Goal: Transaction & Acquisition: Obtain resource

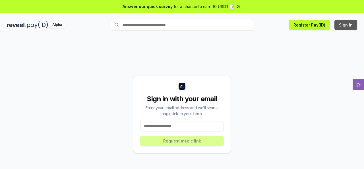
click at [341, 24] on button "Sign In" at bounding box center [345, 25] width 23 height 10
click at [356, 25] on button "Sign In" at bounding box center [345, 25] width 23 height 10
click at [316, 36] on div "Sign in with your email Enter your email address and we’ll send a magic link to…" at bounding box center [182, 108] width 364 height 153
click at [190, 123] on input at bounding box center [182, 126] width 84 height 10
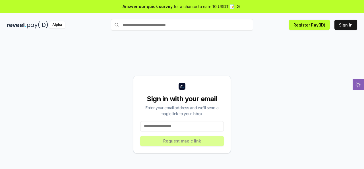
click at [190, 123] on input at bounding box center [182, 126] width 84 height 10
drag, startPoint x: 190, startPoint y: 123, endPoint x: 181, endPoint y: 126, distance: 9.2
click at [190, 123] on input at bounding box center [182, 126] width 84 height 10
click at [181, 126] on input "*" at bounding box center [182, 126] width 84 height 10
click at [169, 125] on input "***" at bounding box center [182, 126] width 84 height 10
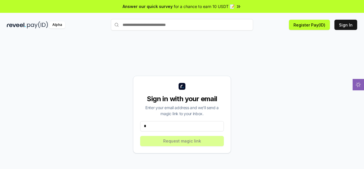
click at [158, 125] on input "*" at bounding box center [182, 126] width 84 height 10
click at [189, 126] on input "**********" at bounding box center [182, 126] width 84 height 10
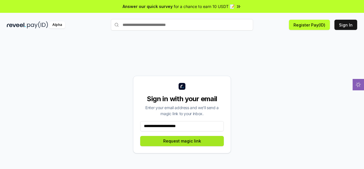
type input "**********"
click at [171, 136] on button "Request magic link" at bounding box center [182, 141] width 84 height 10
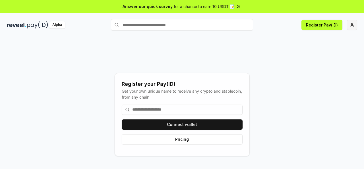
click at [350, 26] on html "Answer our quick survey for a chance to earn 10 USDT 📝 Alpha Register Pay(ID) R…" at bounding box center [182, 84] width 364 height 169
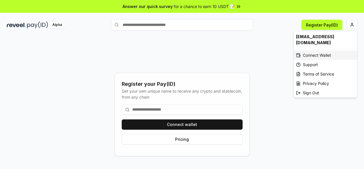
click at [314, 51] on div "Connect Wallet" at bounding box center [325, 54] width 63 height 9
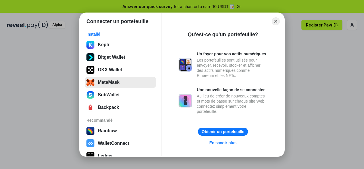
click at [108, 78] on button "MetaMask" at bounding box center [120, 81] width 71 height 11
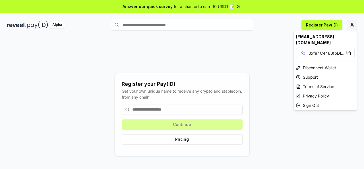
click at [347, 25] on html "Answer our quick survey for a chance to earn 10 USDT 📝 Alpha Register Pay(ID) R…" at bounding box center [182, 84] width 364 height 169
click at [328, 33] on div "[EMAIL_ADDRESS][DOMAIN_NAME]" at bounding box center [325, 39] width 63 height 16
click at [181, 140] on html "Answer our quick survey for a chance to earn 10 USDT 📝 Alpha Register Pay(ID) R…" at bounding box center [182, 84] width 364 height 169
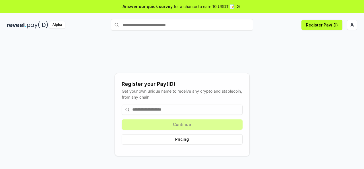
click at [181, 140] on button "Pricing" at bounding box center [182, 139] width 121 height 10
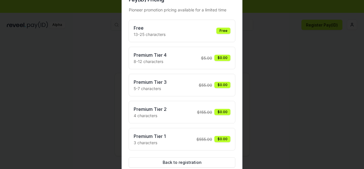
click at [218, 35] on div "Free 13-25 characters Free" at bounding box center [182, 30] width 97 height 13
click at [199, 31] on div "Free 13-25 characters Free" at bounding box center [182, 30] width 97 height 13
click at [195, 31] on div "Free 13-25 characters Free" at bounding box center [182, 30] width 97 height 13
click at [204, 31] on div "Free 13-25 characters Free" at bounding box center [182, 30] width 97 height 13
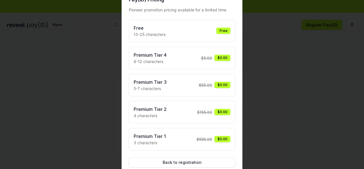
click at [281, 63] on div at bounding box center [182, 84] width 364 height 169
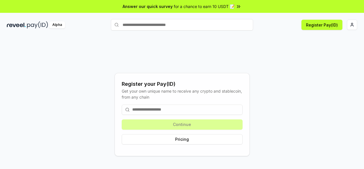
click at [174, 106] on input at bounding box center [182, 109] width 121 height 10
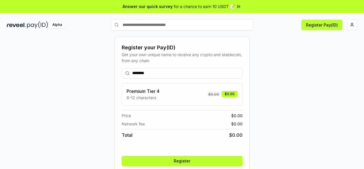
type input "********"
click at [184, 158] on button "Register" at bounding box center [182, 161] width 121 height 10
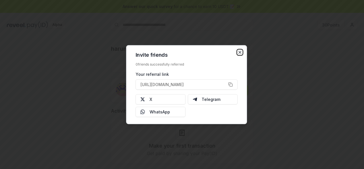
click at [241, 53] on icon "button" at bounding box center [240, 52] width 5 height 5
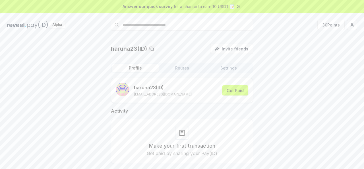
scroll to position [16, 0]
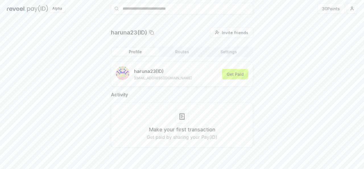
click at [183, 54] on button "Routes" at bounding box center [182, 52] width 47 height 8
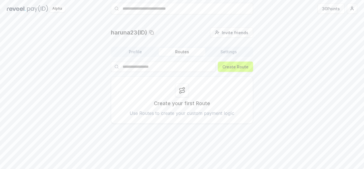
click at [235, 51] on button "Settings" at bounding box center [228, 52] width 47 height 8
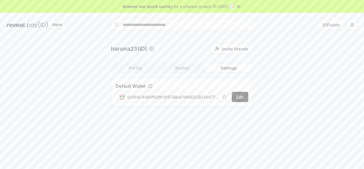
click at [181, 67] on button "Routes" at bounding box center [182, 68] width 47 height 8
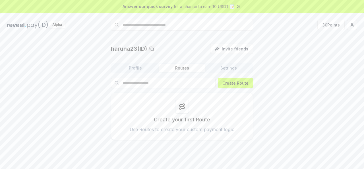
click at [141, 69] on button "Profile" at bounding box center [135, 68] width 47 height 8
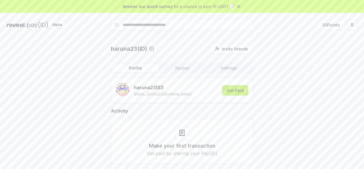
click at [243, 92] on button "Get Paid" at bounding box center [235, 90] width 26 height 10
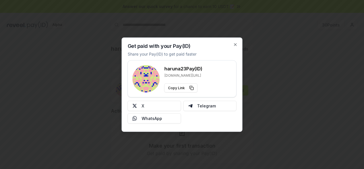
click at [227, 50] on div "Get paid with your Pay(ID) Share your Pay(ID) to get paid faster haruna23 Pay(I…" at bounding box center [182, 84] width 121 height 94
click at [236, 45] on icon "button" at bounding box center [235, 44] width 2 height 2
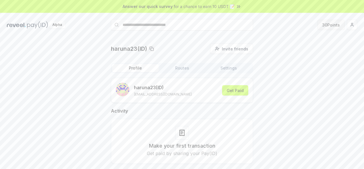
click at [335, 22] on button "30 Points" at bounding box center [330, 25] width 27 height 10
